Goal: Information Seeking & Learning: Learn about a topic

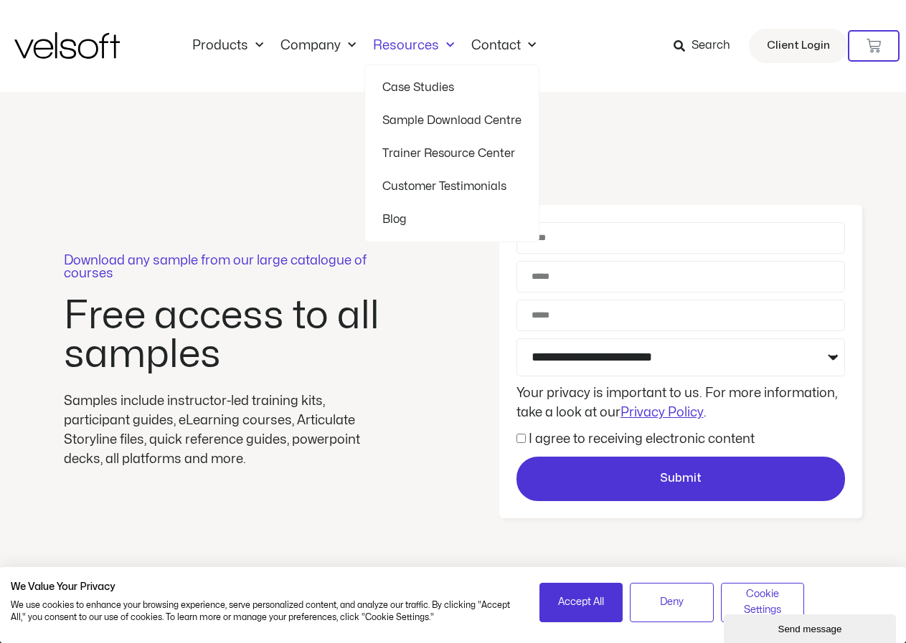
click at [400, 154] on link "Trainer Resource Center" at bounding box center [451, 153] width 139 height 33
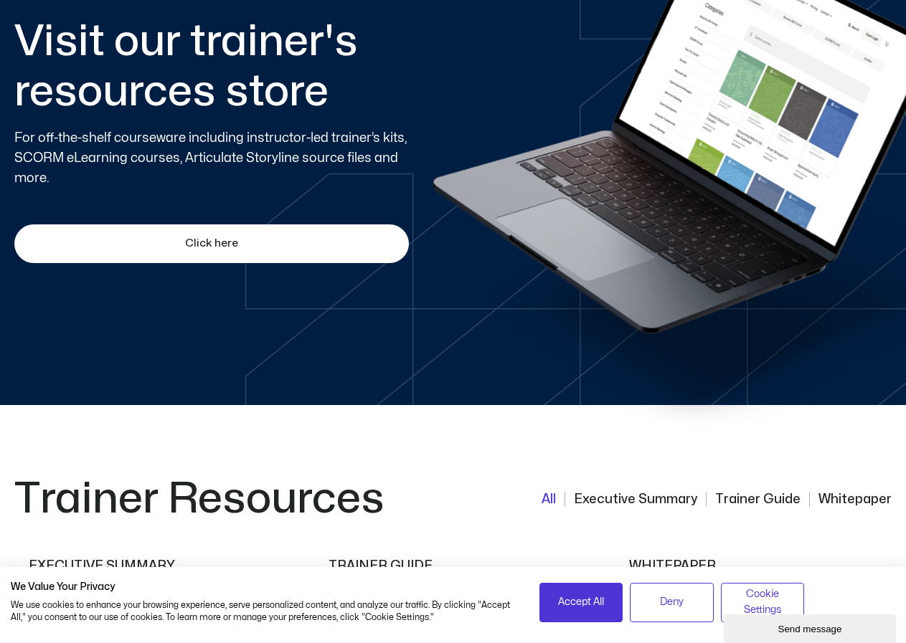
scroll to position [860, 0]
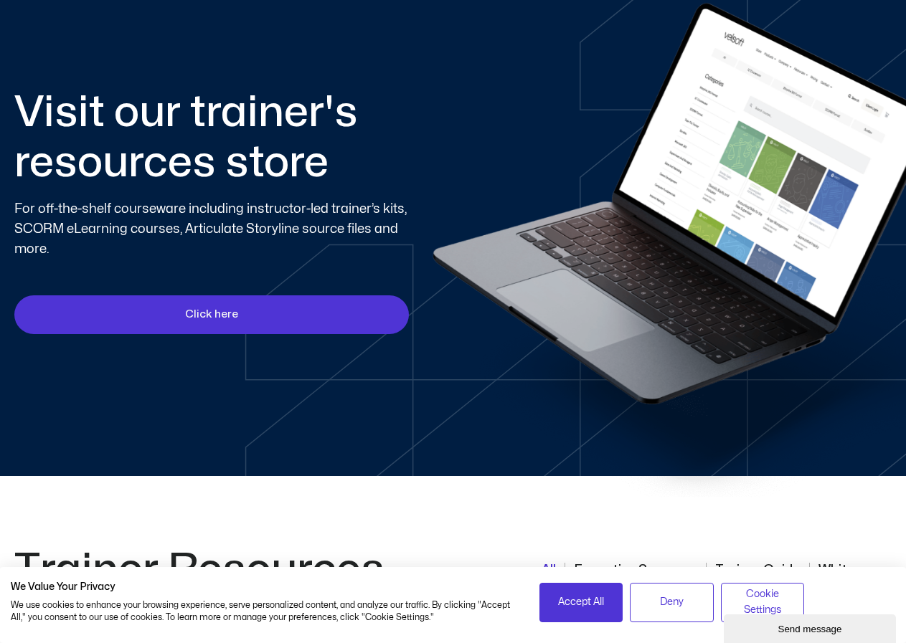
click at [212, 313] on span "Click here" at bounding box center [211, 314] width 53 height 17
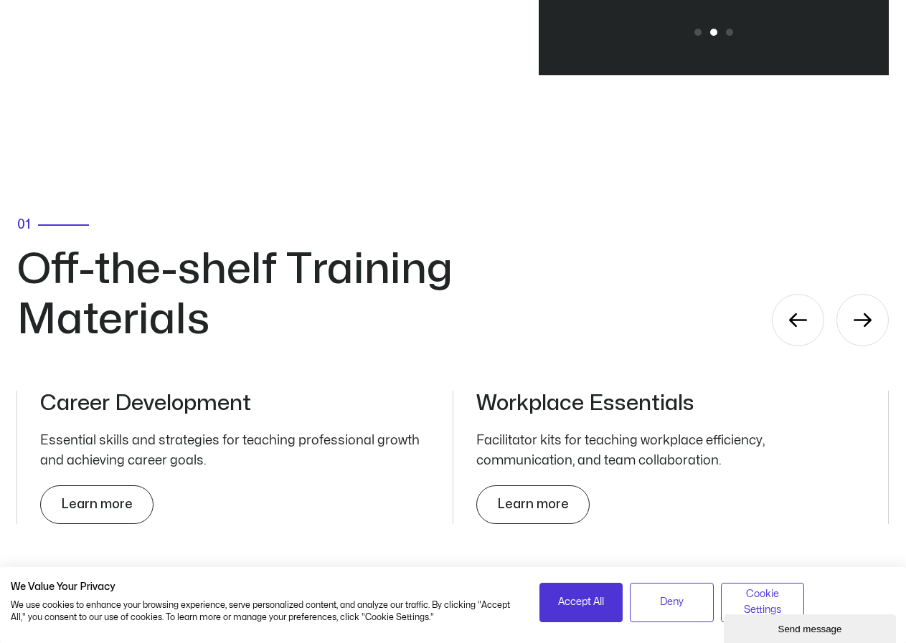
scroll to position [4732, 0]
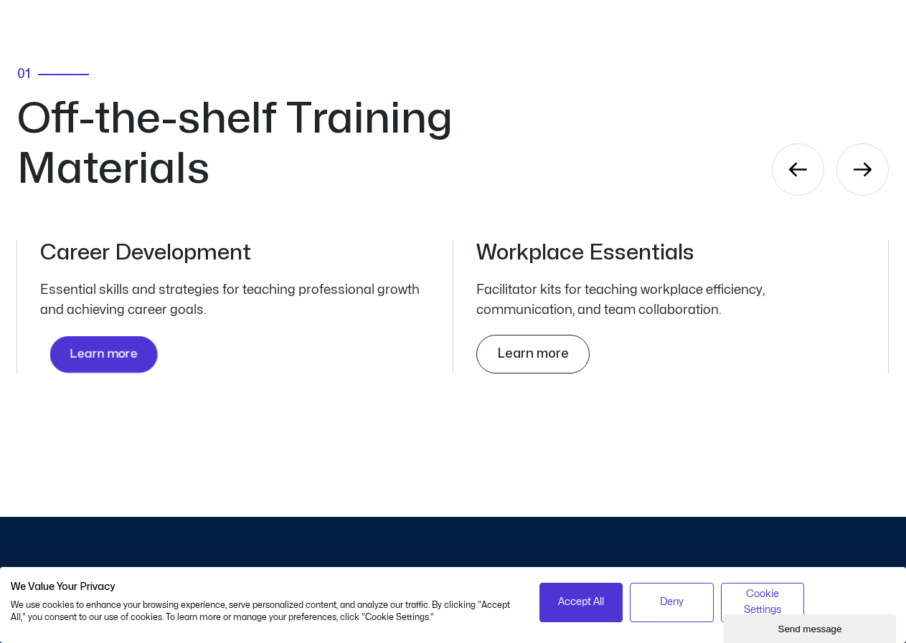
click at [123, 336] on link "Learn more" at bounding box center [104, 354] width 108 height 37
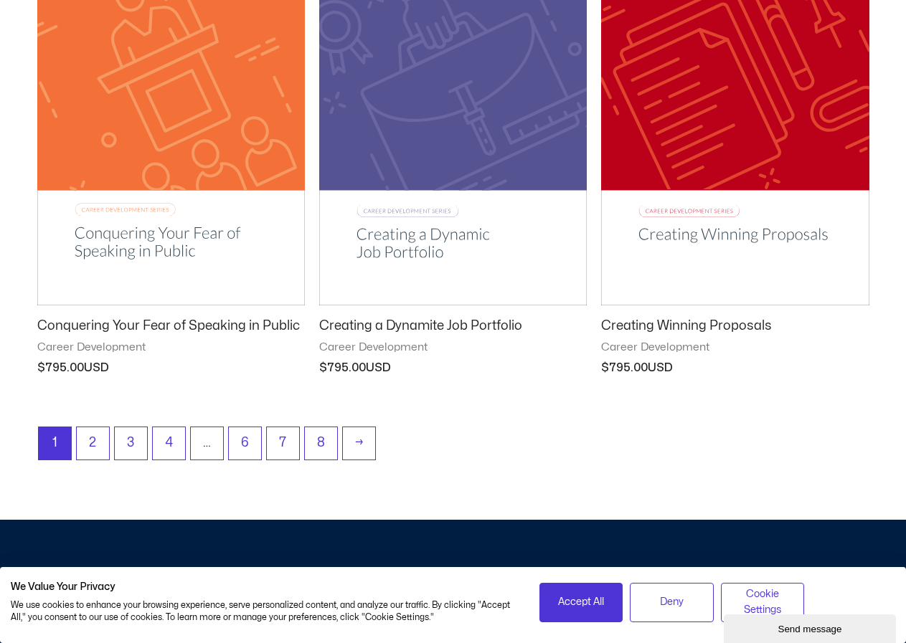
scroll to position [1792, 0]
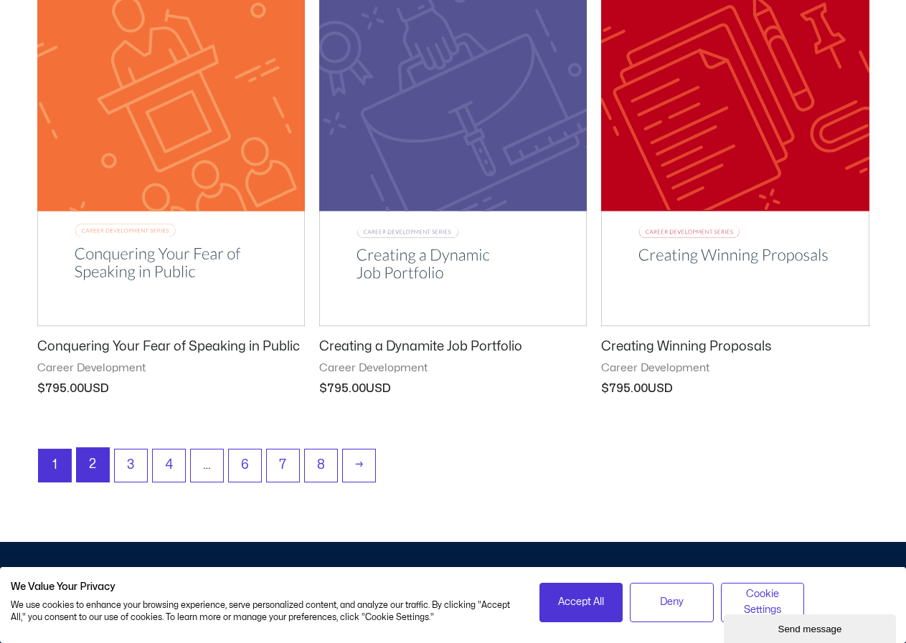
click at [98, 469] on link "2" at bounding box center [93, 465] width 32 height 34
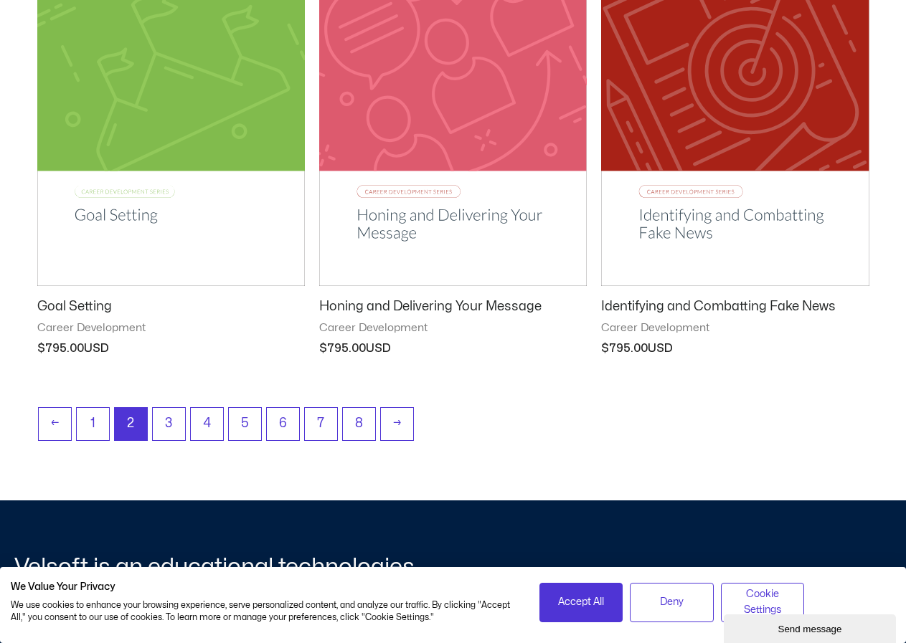
scroll to position [1864, 0]
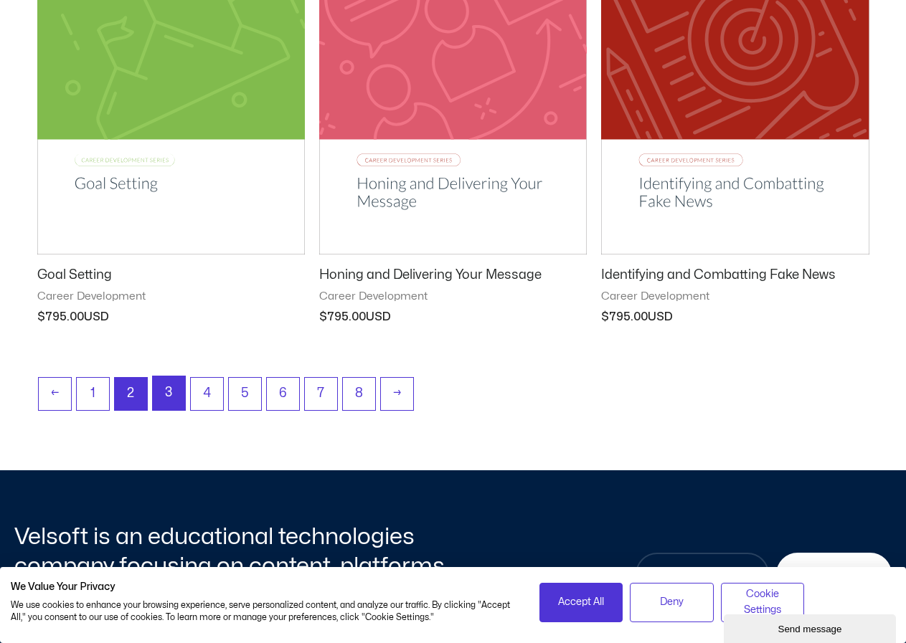
click at [171, 401] on link "3" at bounding box center [169, 393] width 32 height 34
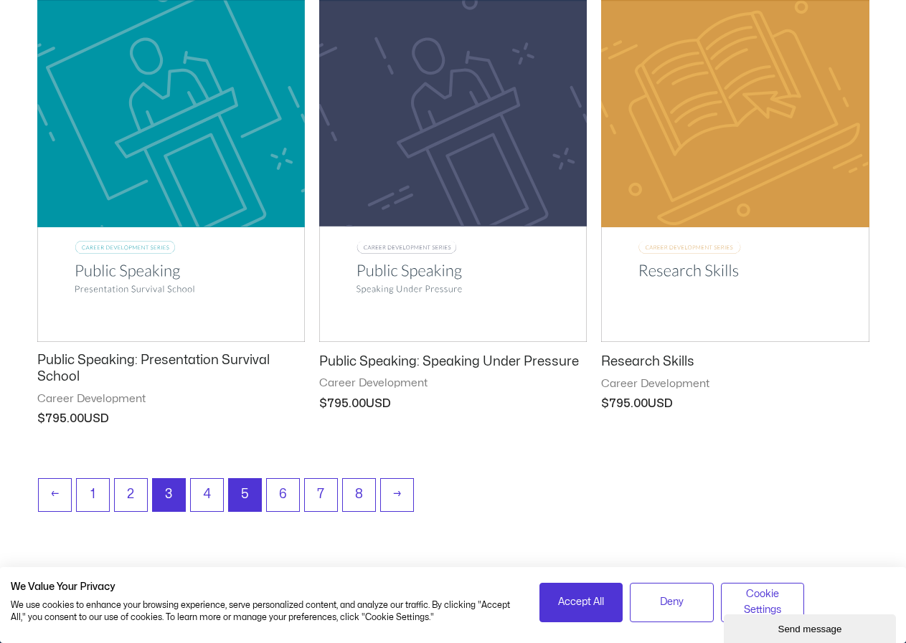
scroll to position [1864, 0]
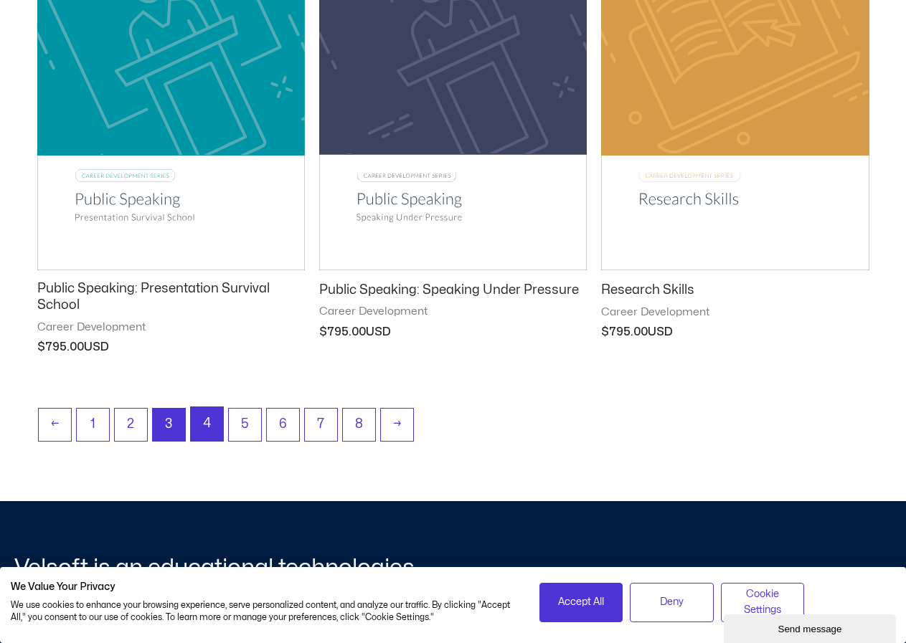
click at [202, 427] on link "4" at bounding box center [207, 424] width 32 height 34
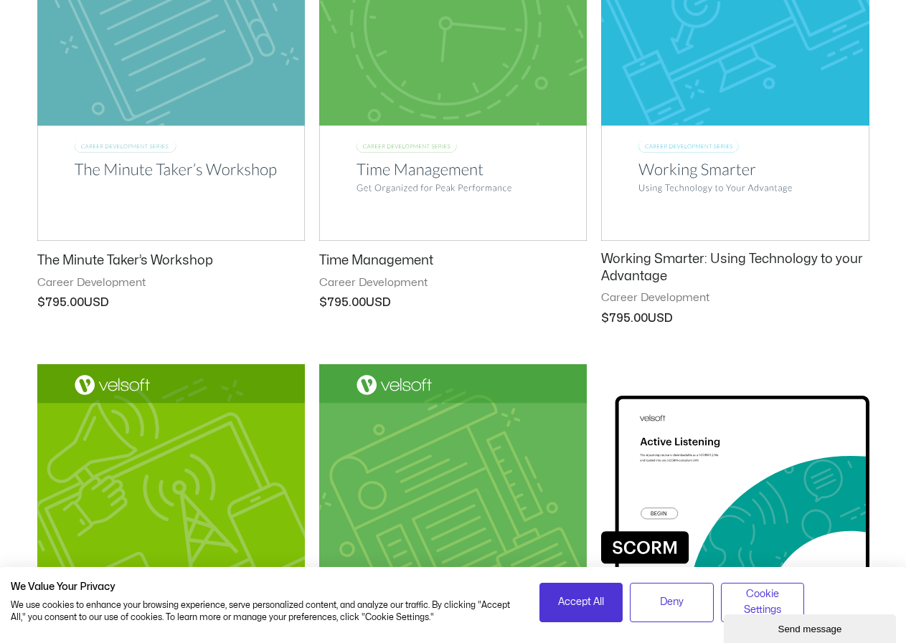
scroll to position [860, 0]
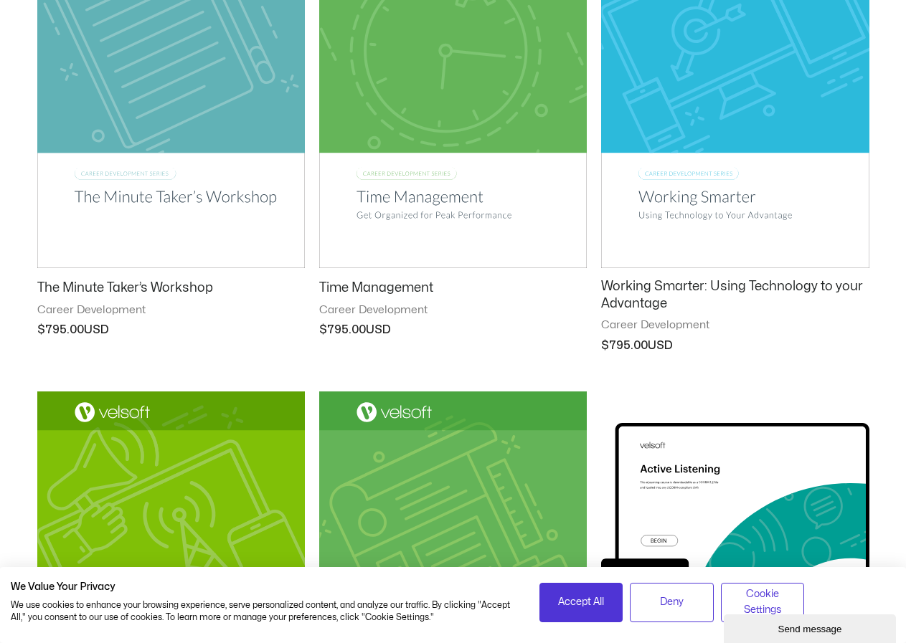
click at [445, 189] on img at bounding box center [452, 77] width 267 height 379
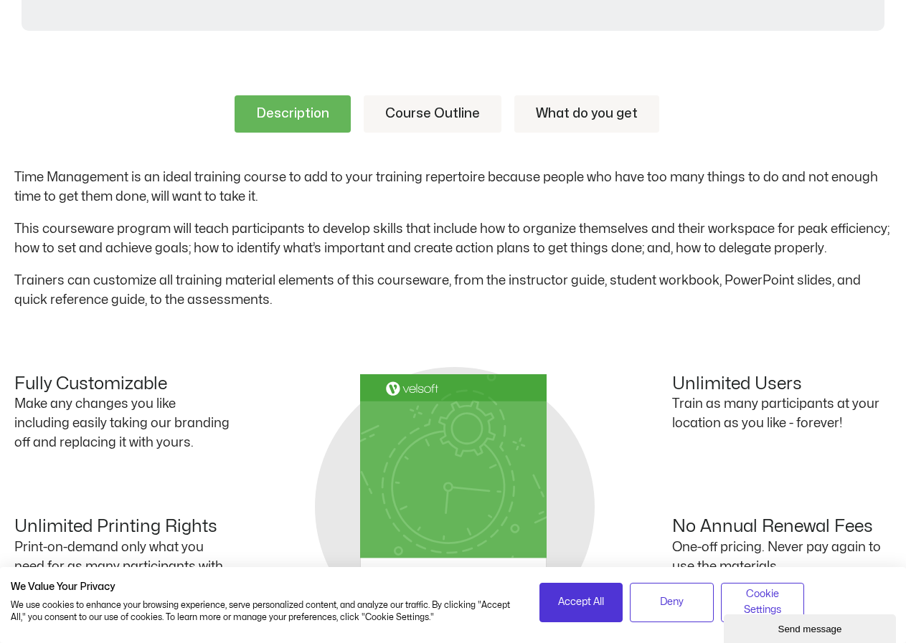
scroll to position [645, 0]
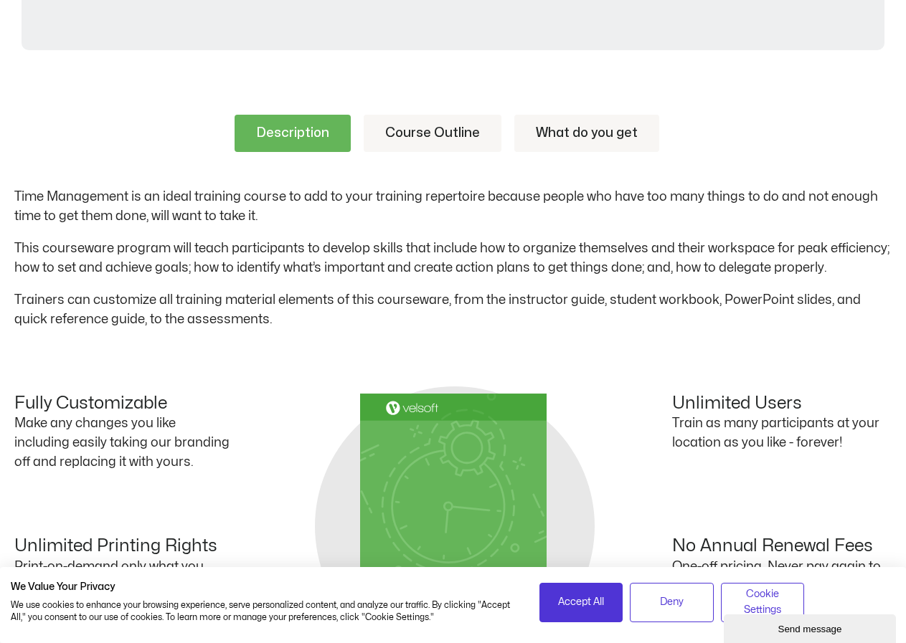
click at [452, 128] on link "Course Outline" at bounding box center [432, 133] width 138 height 37
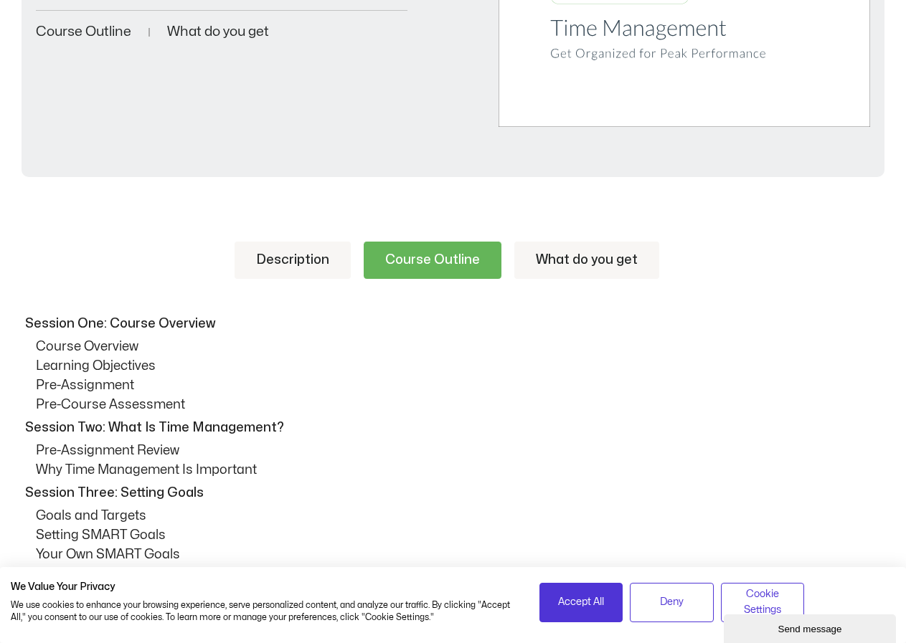
scroll to position [358, 0]
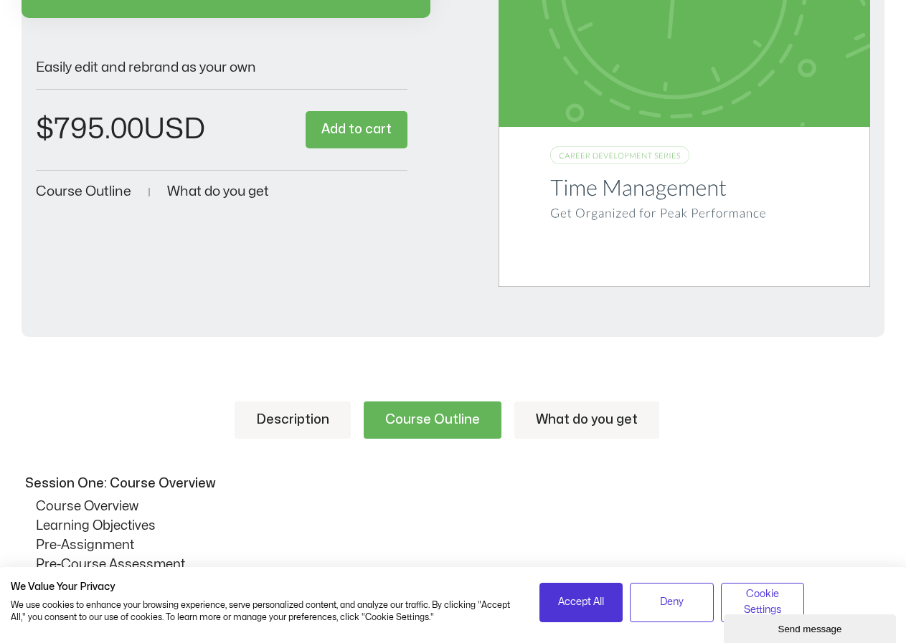
click at [572, 412] on link "What do you get" at bounding box center [586, 419] width 145 height 37
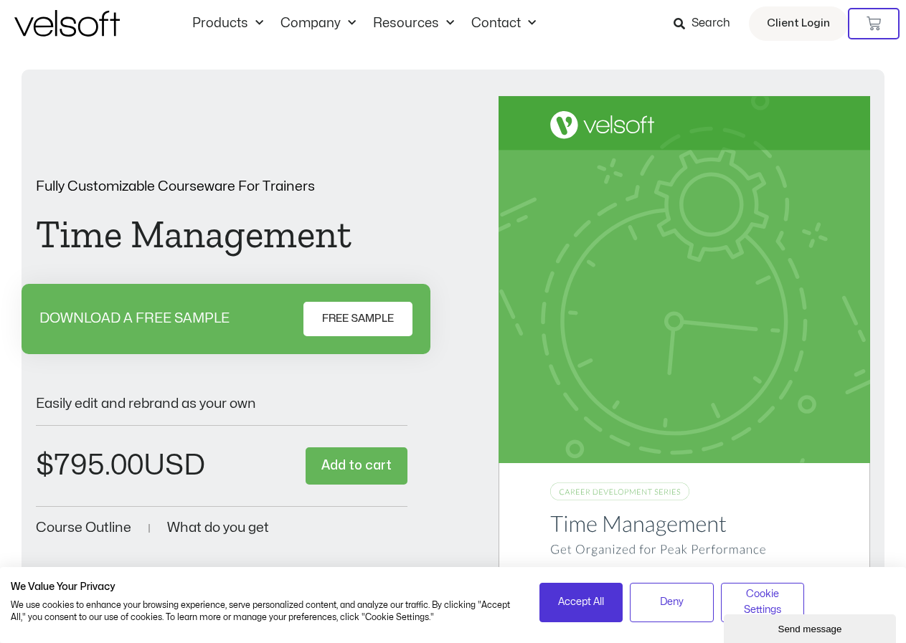
scroll to position [0, 0]
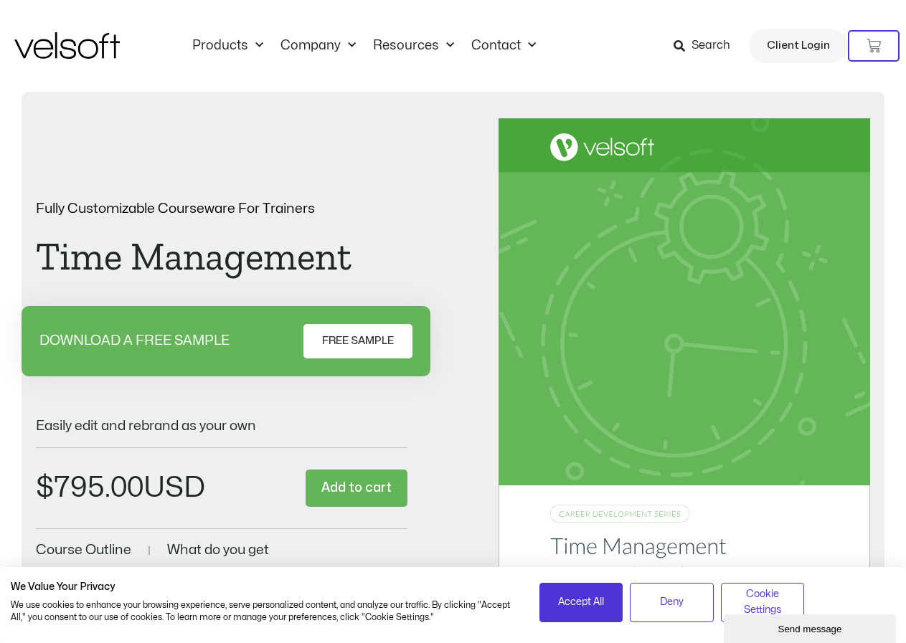
click at [369, 337] on span "FREE SAMPLE" at bounding box center [358, 341] width 72 height 17
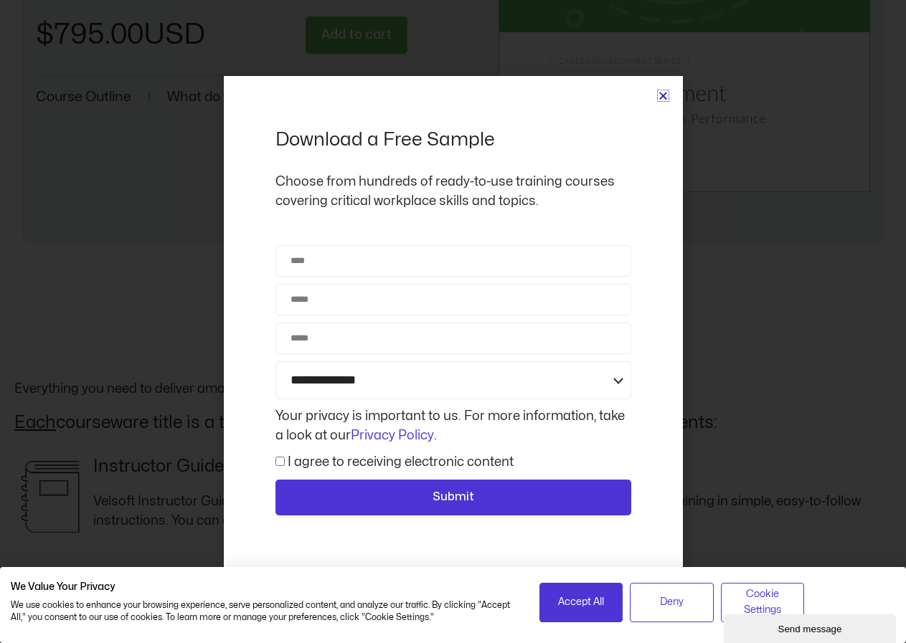
scroll to position [430, 0]
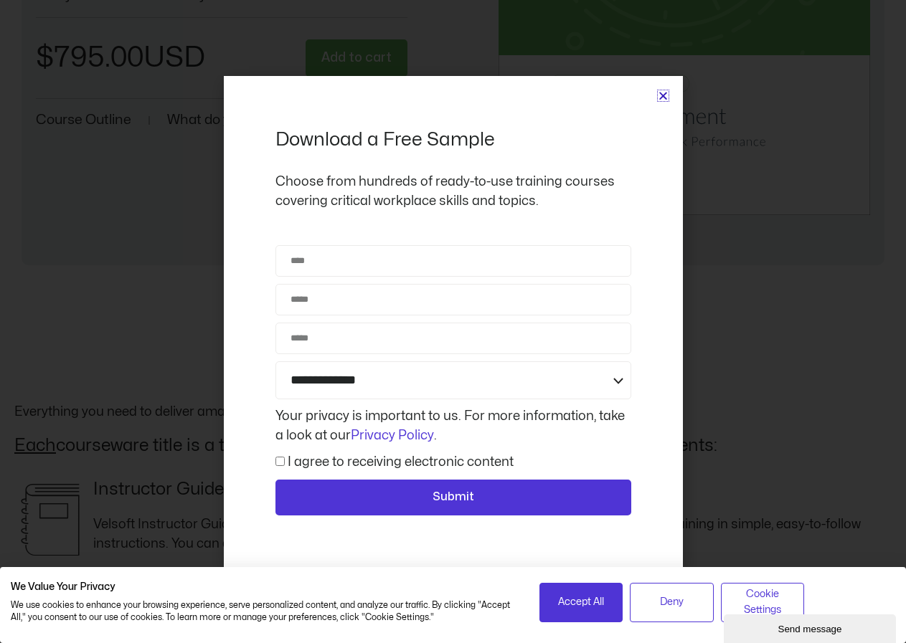
click at [662, 98] on icon "Close" at bounding box center [662, 95] width 11 height 11
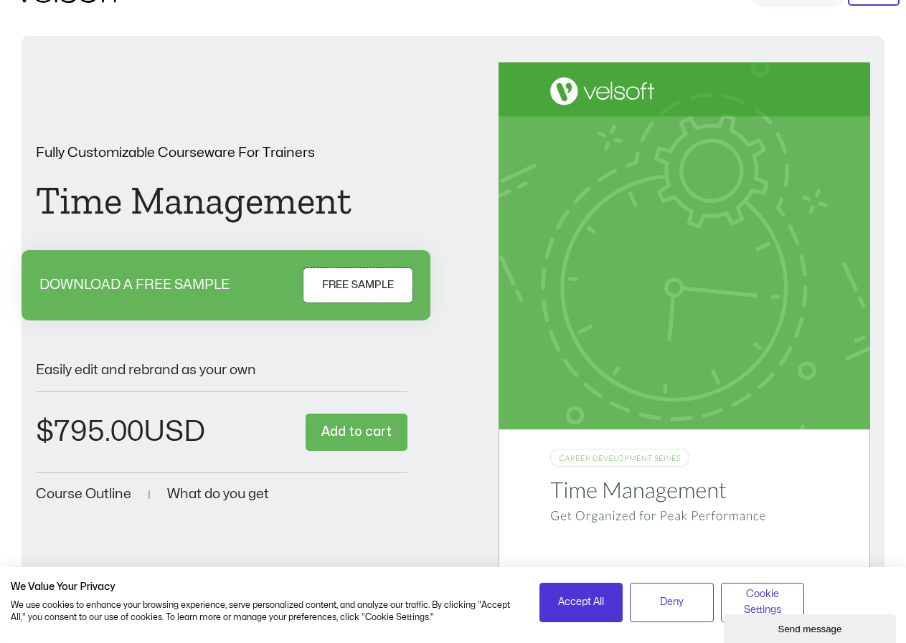
scroll to position [19, 0]
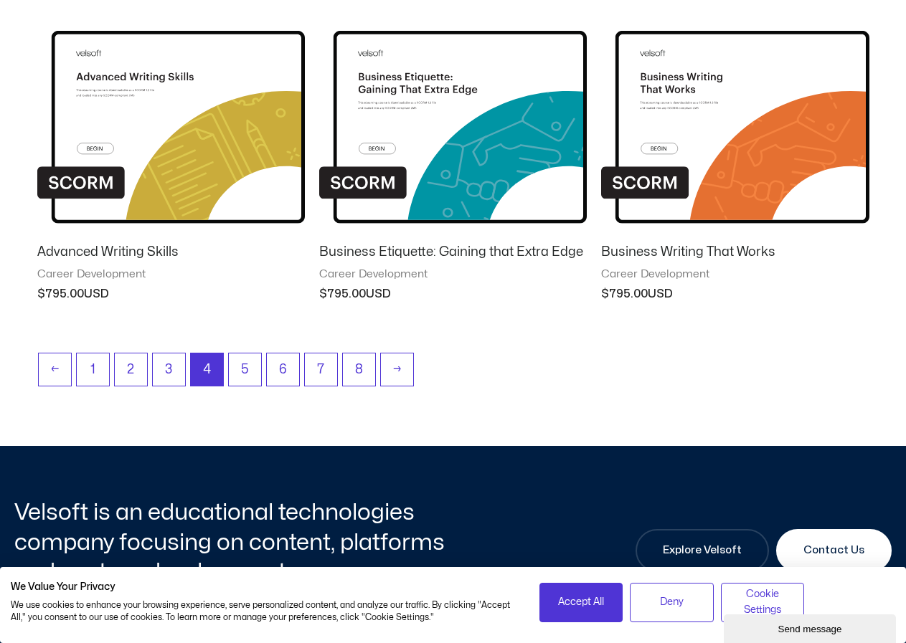
scroll to position [1736, 0]
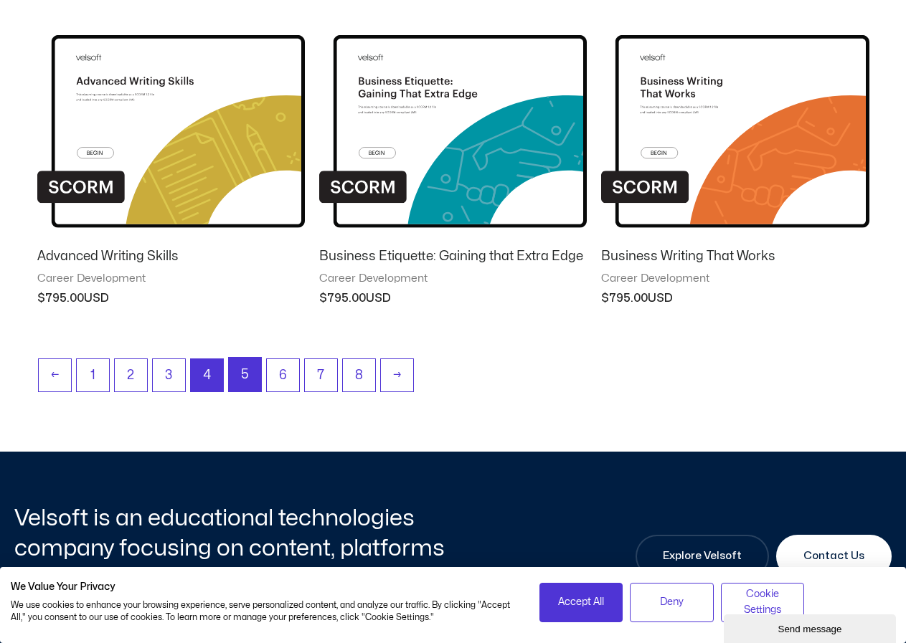
click at [250, 377] on link "5" at bounding box center [245, 375] width 32 height 34
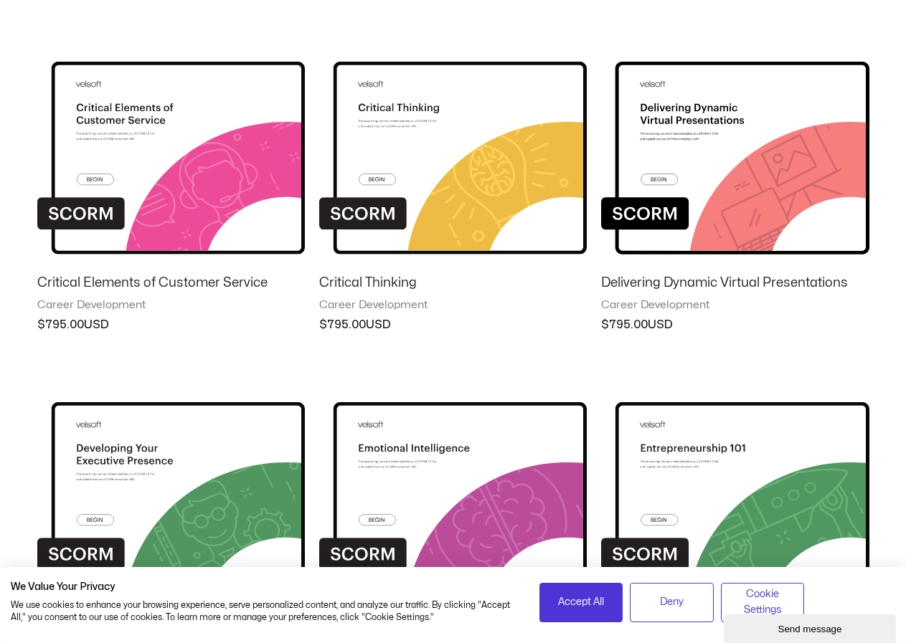
scroll to position [574, 0]
